Goal: Task Accomplishment & Management: Manage account settings

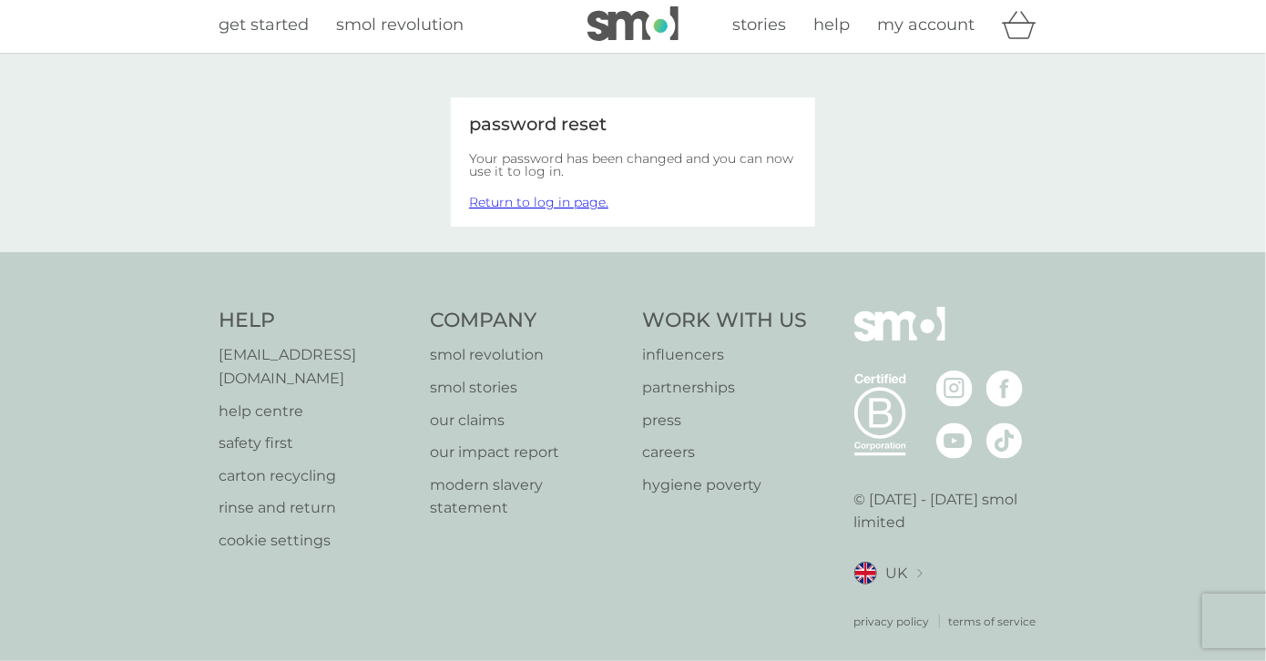
click at [938, 30] on span "my account" at bounding box center [925, 25] width 97 height 20
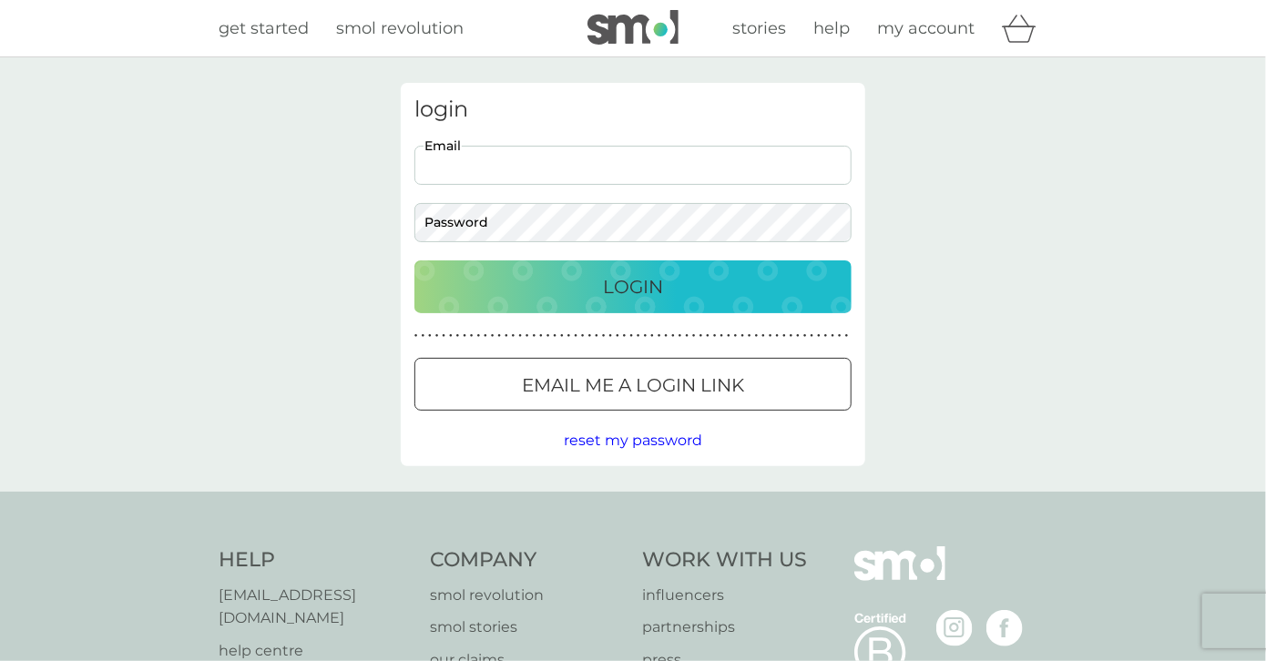
click at [505, 163] on input "Email" at bounding box center [632, 165] width 437 height 39
type input "[EMAIL_ADDRESS][DOMAIN_NAME]"
click at [588, 294] on div "Login" at bounding box center [633, 286] width 401 height 29
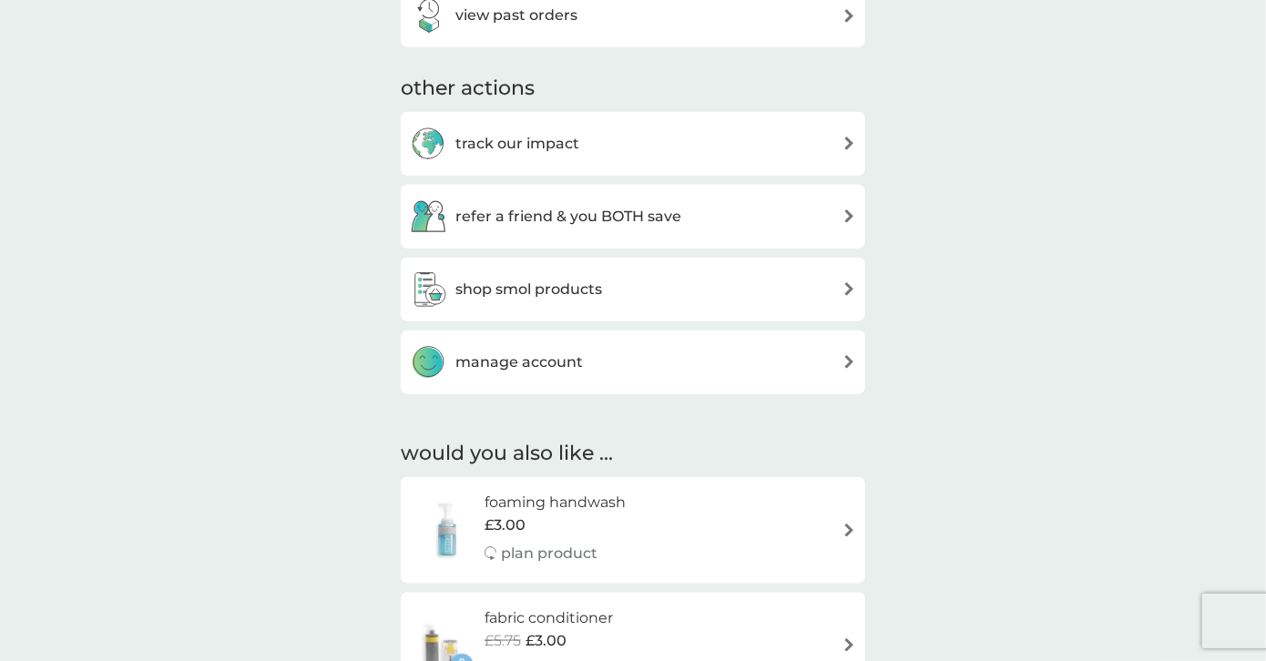
scroll to position [820, 0]
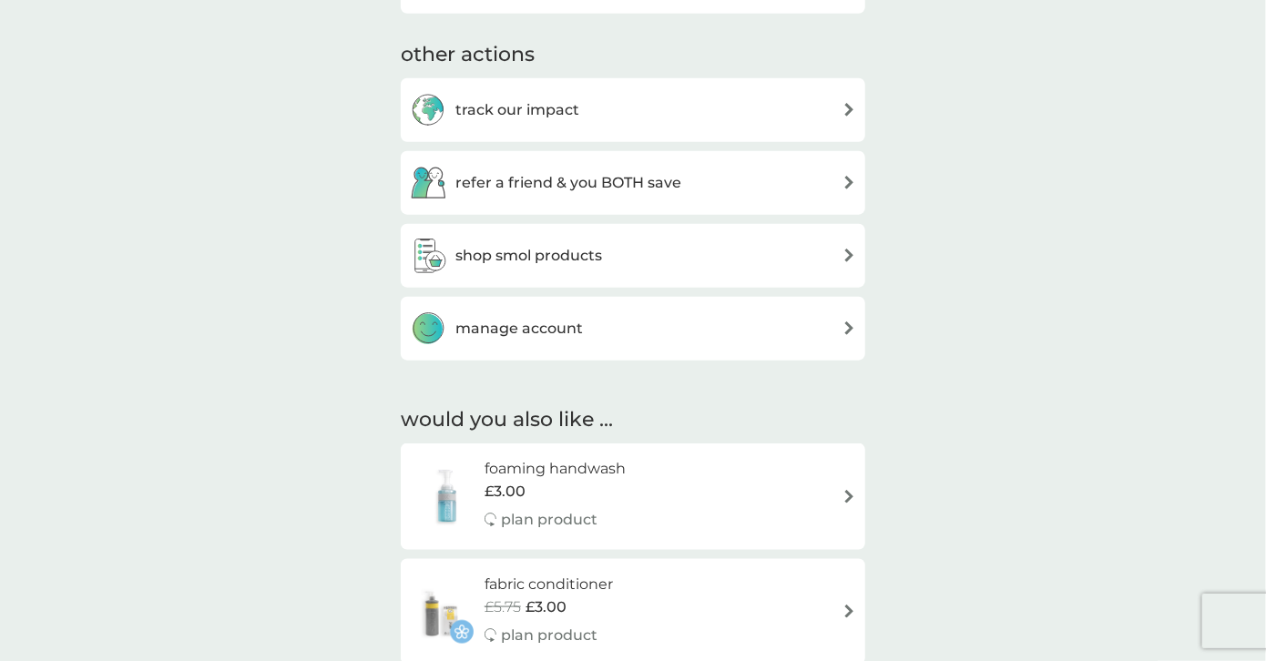
click at [844, 323] on img at bounding box center [849, 329] width 14 height 14
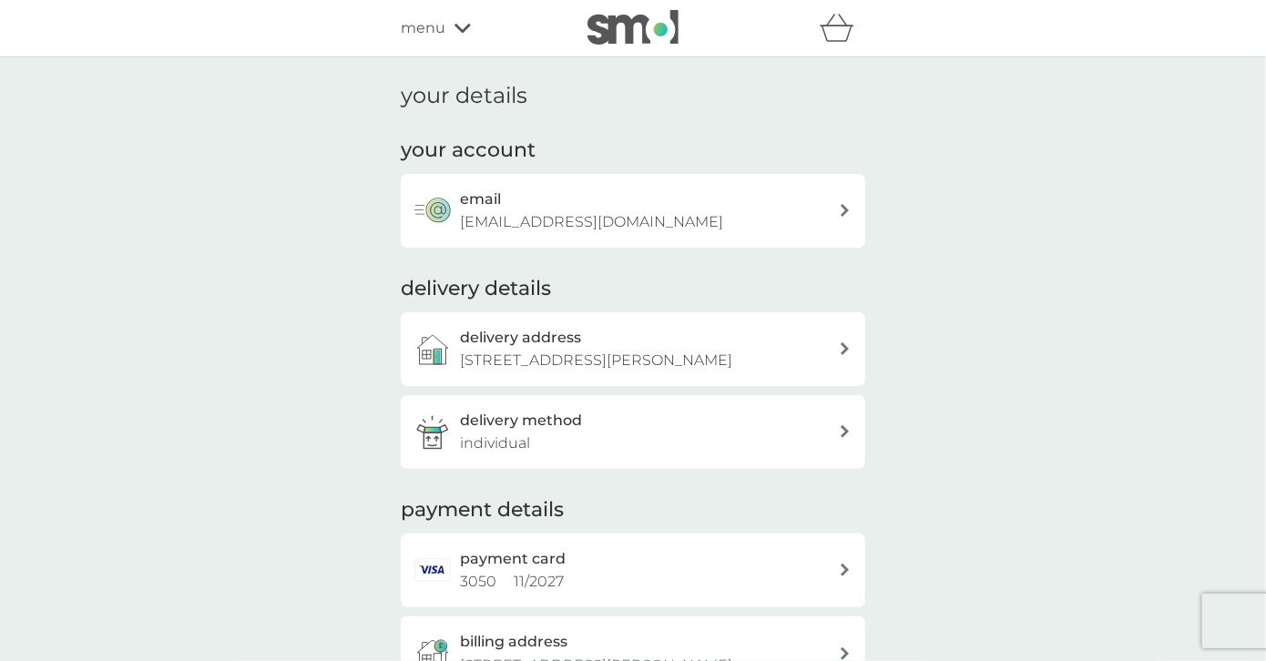
click at [844, 211] on icon at bounding box center [845, 210] width 9 height 13
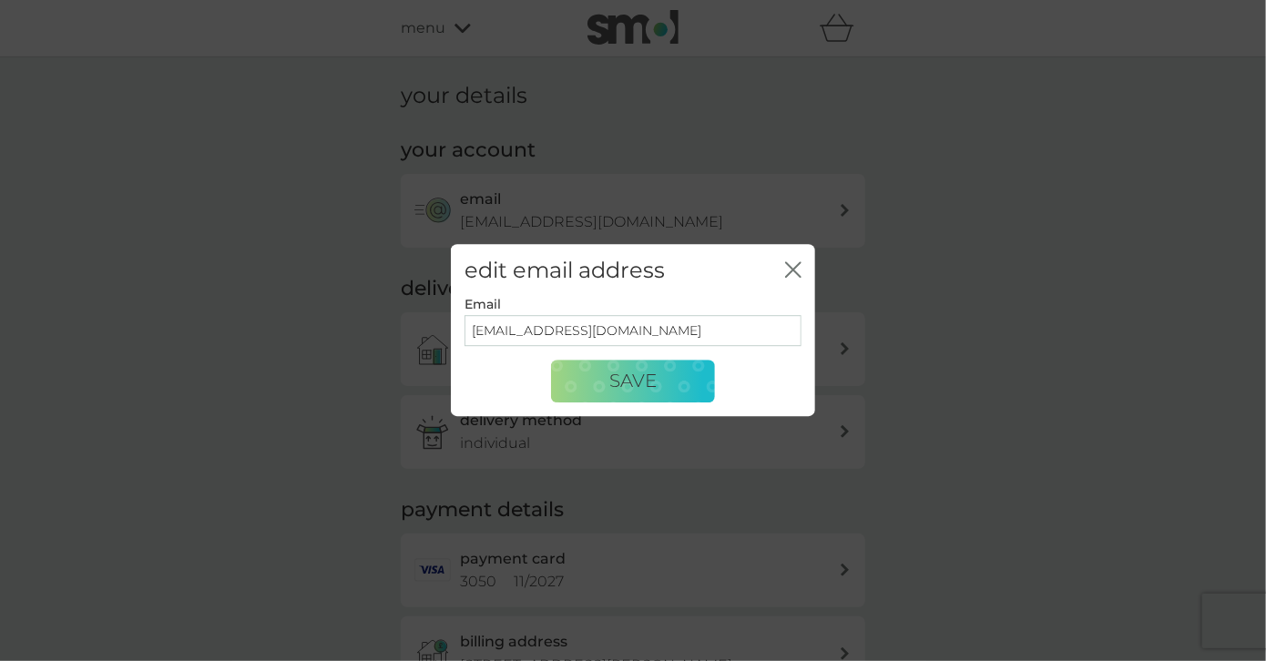
click at [1060, 223] on div "edit email address close Email [EMAIL_ADDRESS][DOMAIN_NAME] Save" at bounding box center [633, 330] width 1266 height 661
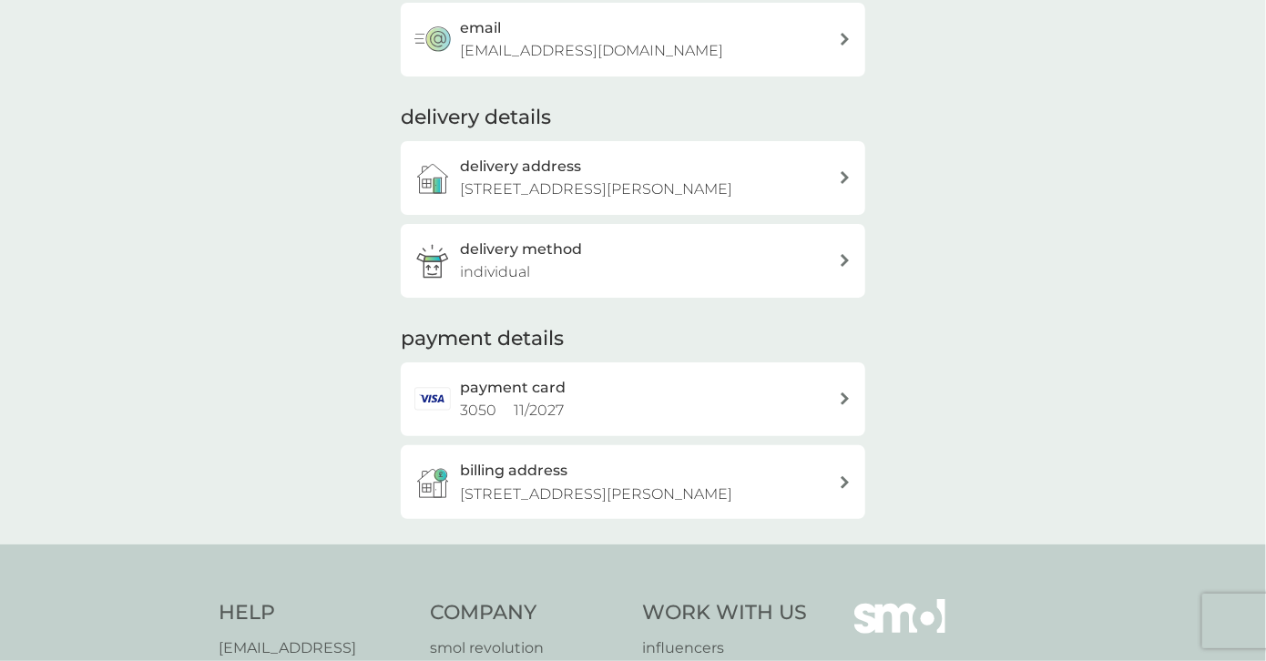
scroll to position [182, 0]
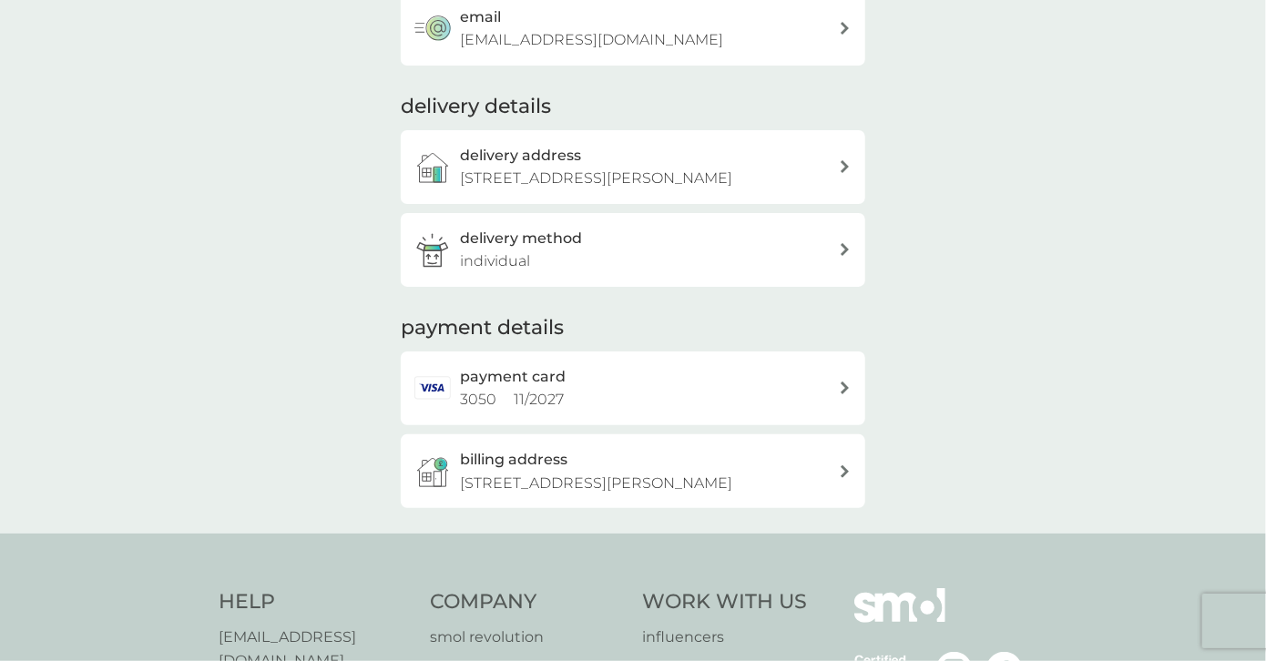
click at [847, 246] on icon at bounding box center [845, 249] width 9 height 13
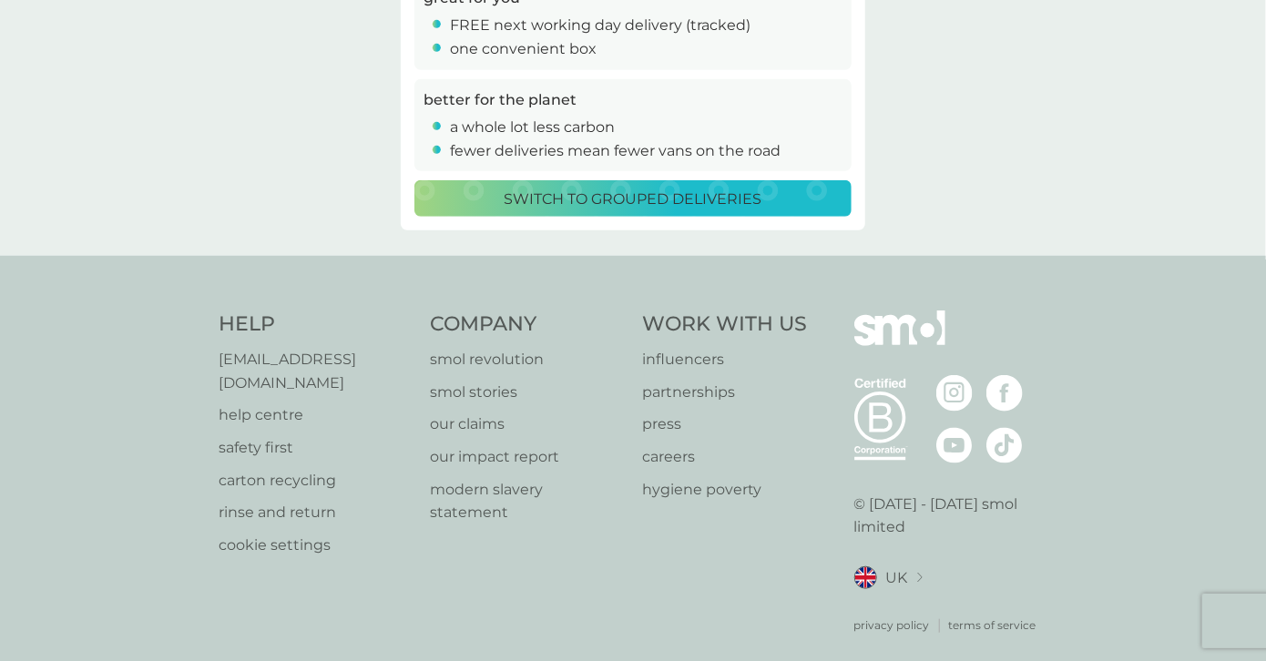
scroll to position [460, 0]
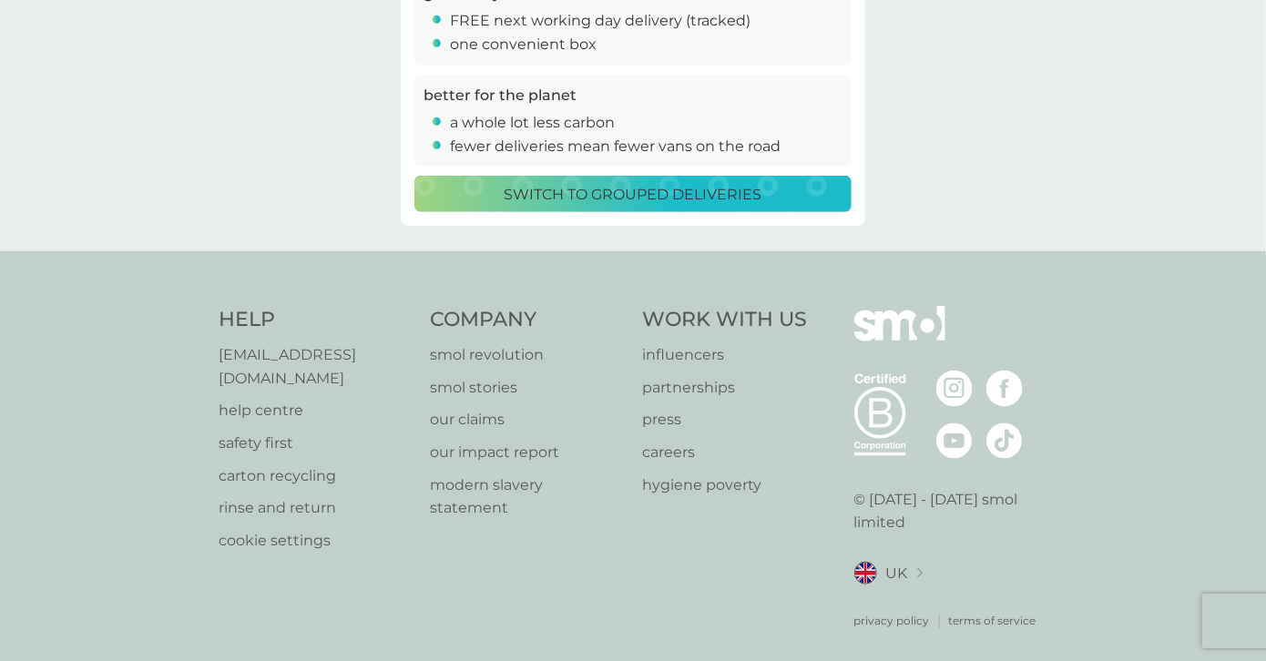
click at [359, 351] on p "[EMAIL_ADDRESS][DOMAIN_NAME]" at bounding box center [316, 366] width 194 height 46
click at [80, 317] on div "Help help@smolproducts.com help centre safety first carton recycling rinse and …" at bounding box center [633, 467] width 1266 height 433
drag, startPoint x: 408, startPoint y: 354, endPoint x: 222, endPoint y: 354, distance: 185.8
click at [222, 354] on div "Help help@smolproducts.com help centre safety first carton recycling rinse and …" at bounding box center [316, 467] width 194 height 323
copy p "[EMAIL_ADDRESS][DOMAIN_NAME]"
